Goal: Check status: Check status

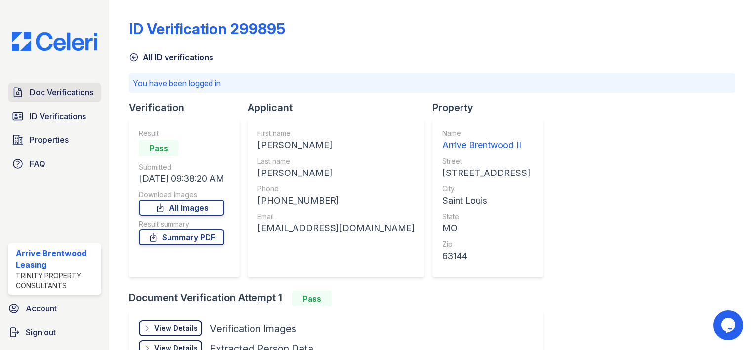
click at [72, 86] on span "Doc Verifications" at bounding box center [62, 92] width 64 height 12
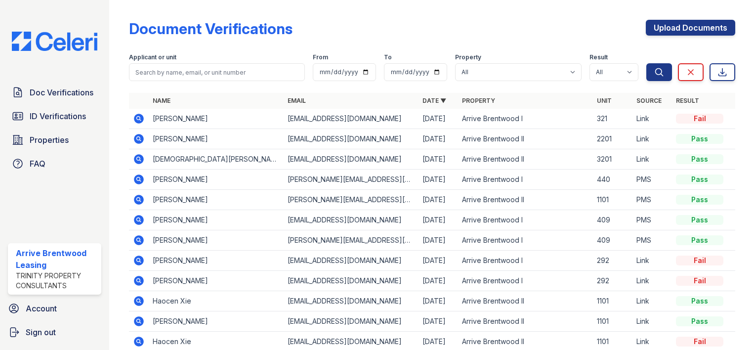
click at [134, 117] on icon at bounding box center [139, 119] width 10 height 10
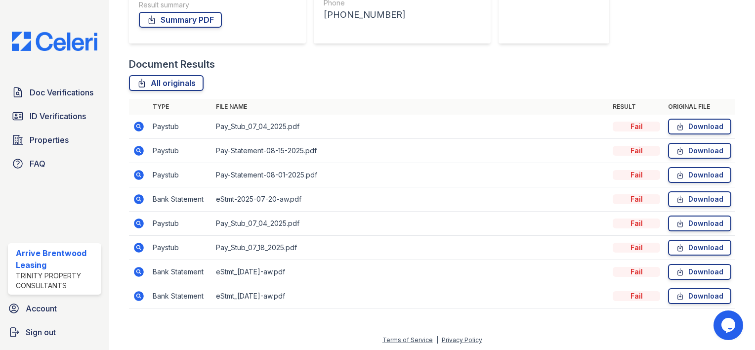
scroll to position [187, 0]
